Goal: Task Accomplishment & Management: Manage account settings

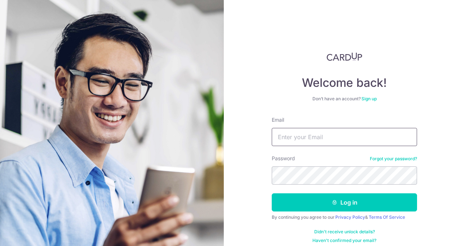
click at [334, 137] on input "Email" at bounding box center [344, 137] width 145 height 18
type input "[EMAIL_ADDRESS][DOMAIN_NAME]"
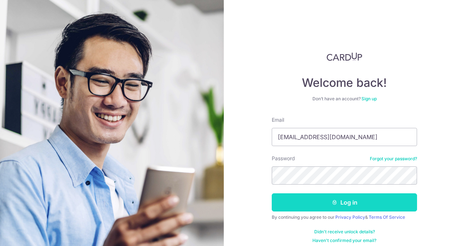
click at [348, 202] on button "Log in" at bounding box center [344, 202] width 145 height 18
